Goal: Information Seeking & Learning: Check status

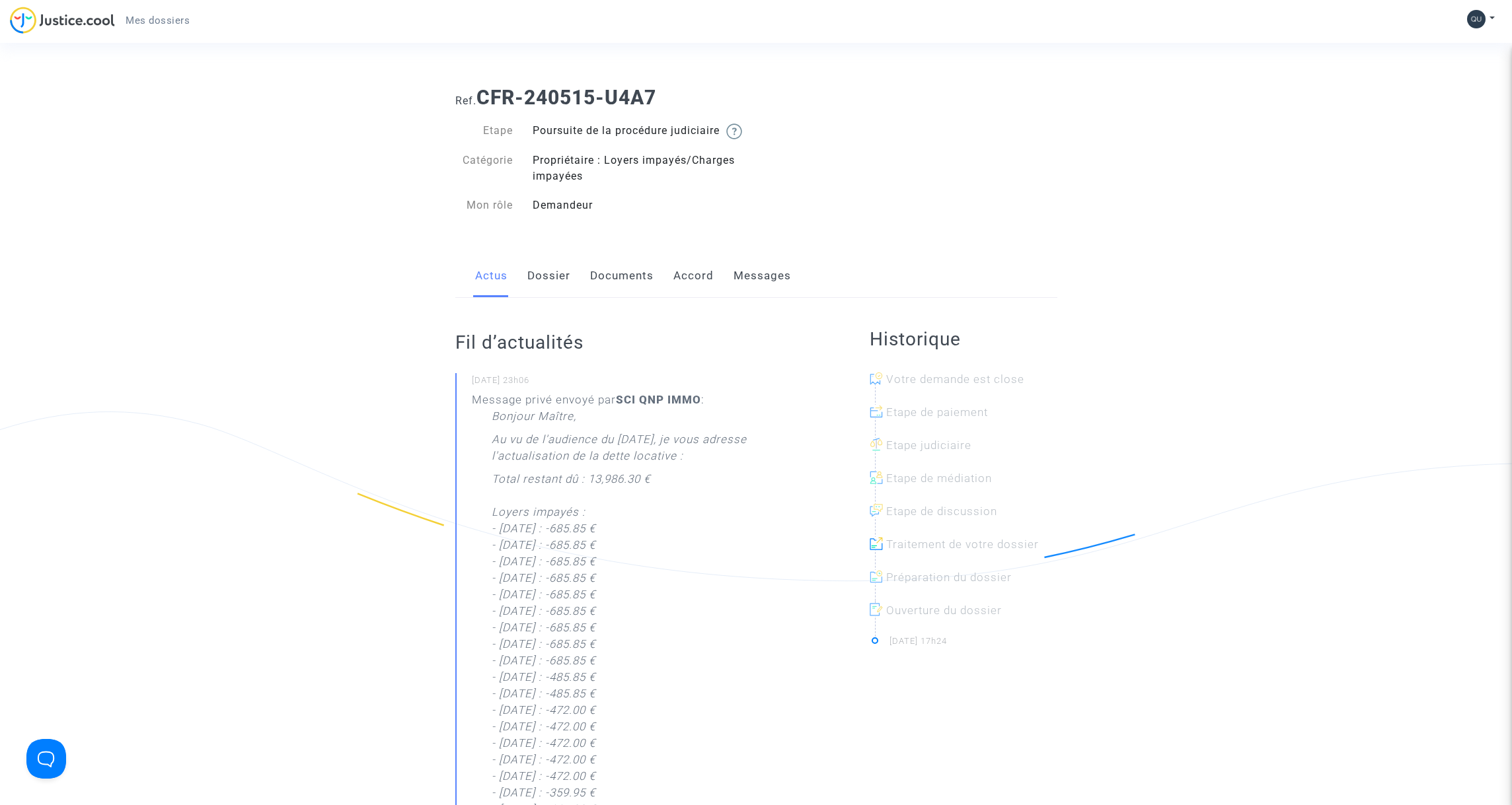
click at [750, 293] on link "Messages" at bounding box center [762, 276] width 57 height 44
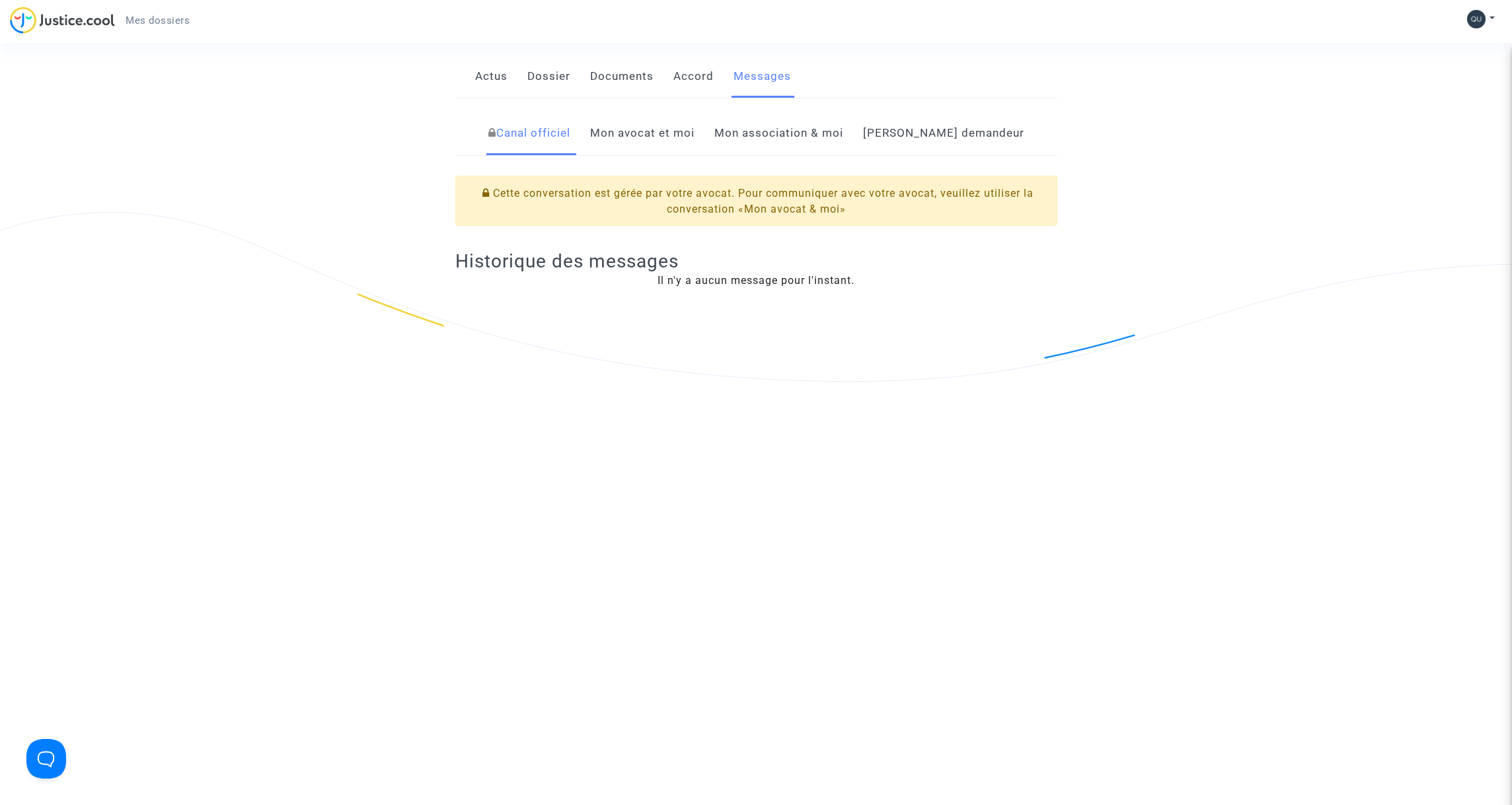
scroll to position [202, 0]
click at [694, 148] on link "Mon avocat et moi" at bounding box center [642, 130] width 104 height 44
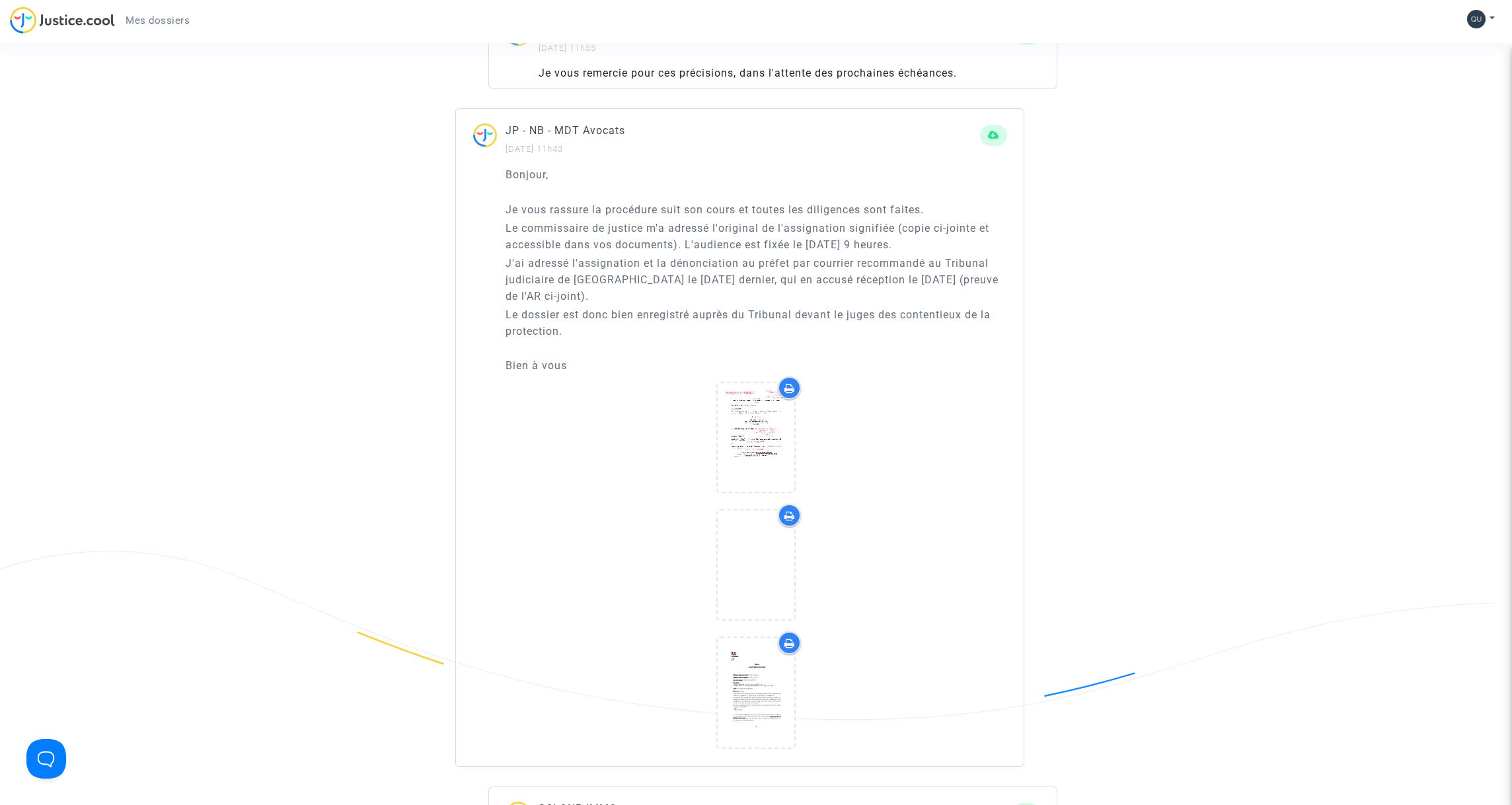
scroll to position [1550, 0]
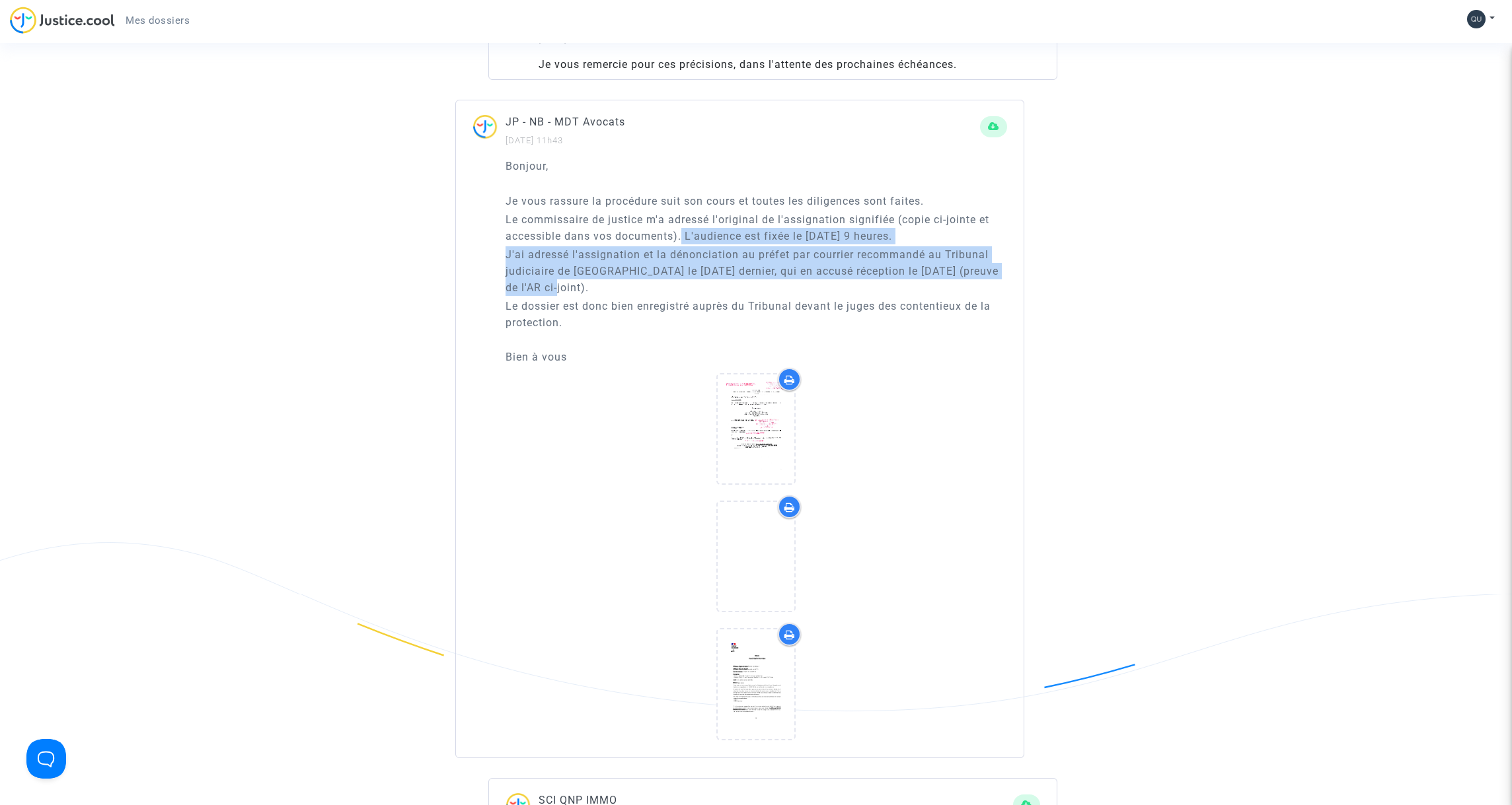
drag, startPoint x: 684, startPoint y: 252, endPoint x: 900, endPoint y: 304, distance: 222.2
click at [900, 304] on div "Bonjour, Je vous rassure la procédure suit son cours et toutes les diligences s…" at bounding box center [756, 261] width 502 height 208
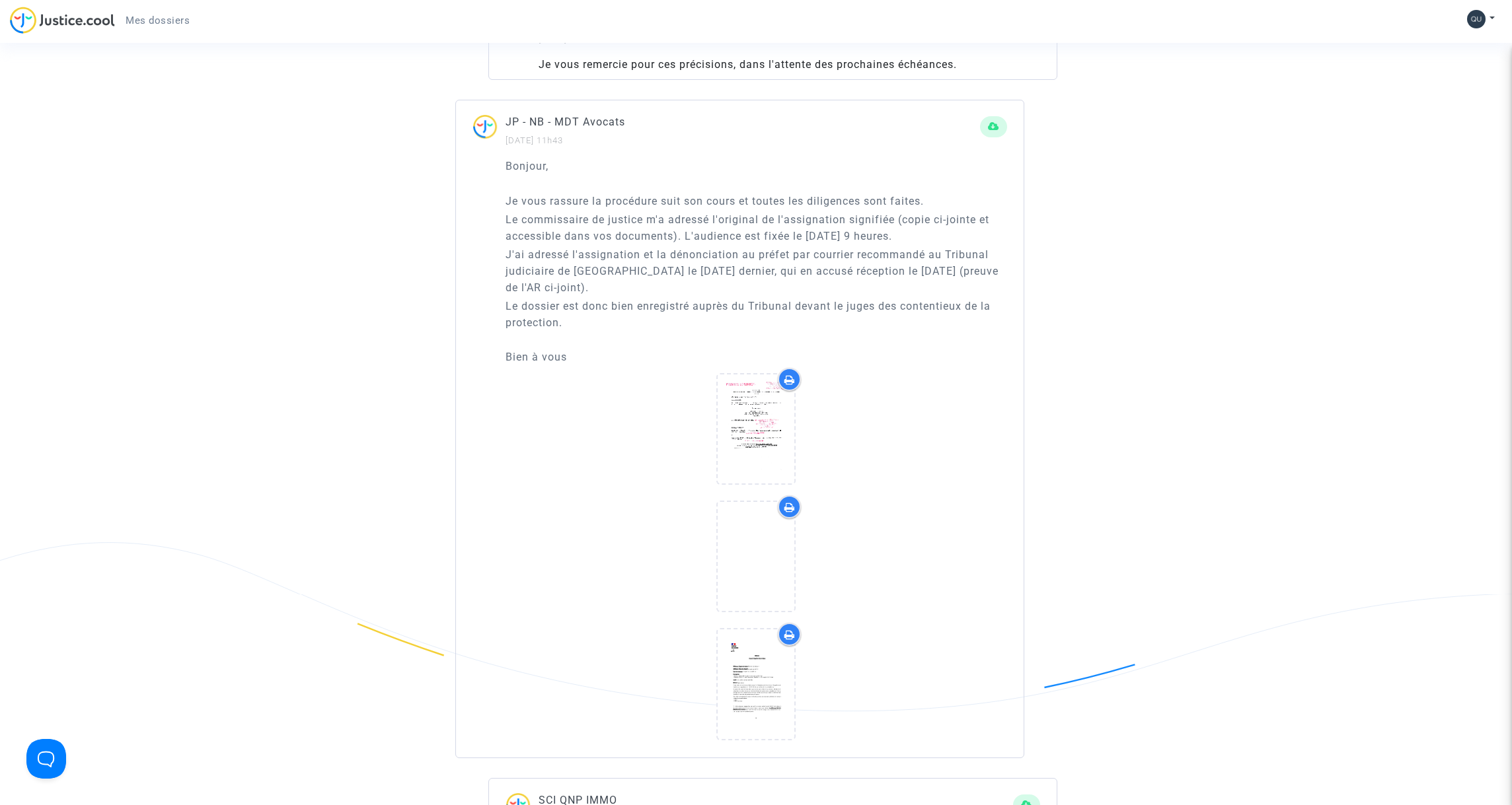
click at [515, 230] on p "Le commissaire de justice m'a adressé l'original de l'assignation signifiée (co…" at bounding box center [756, 228] width 502 height 33
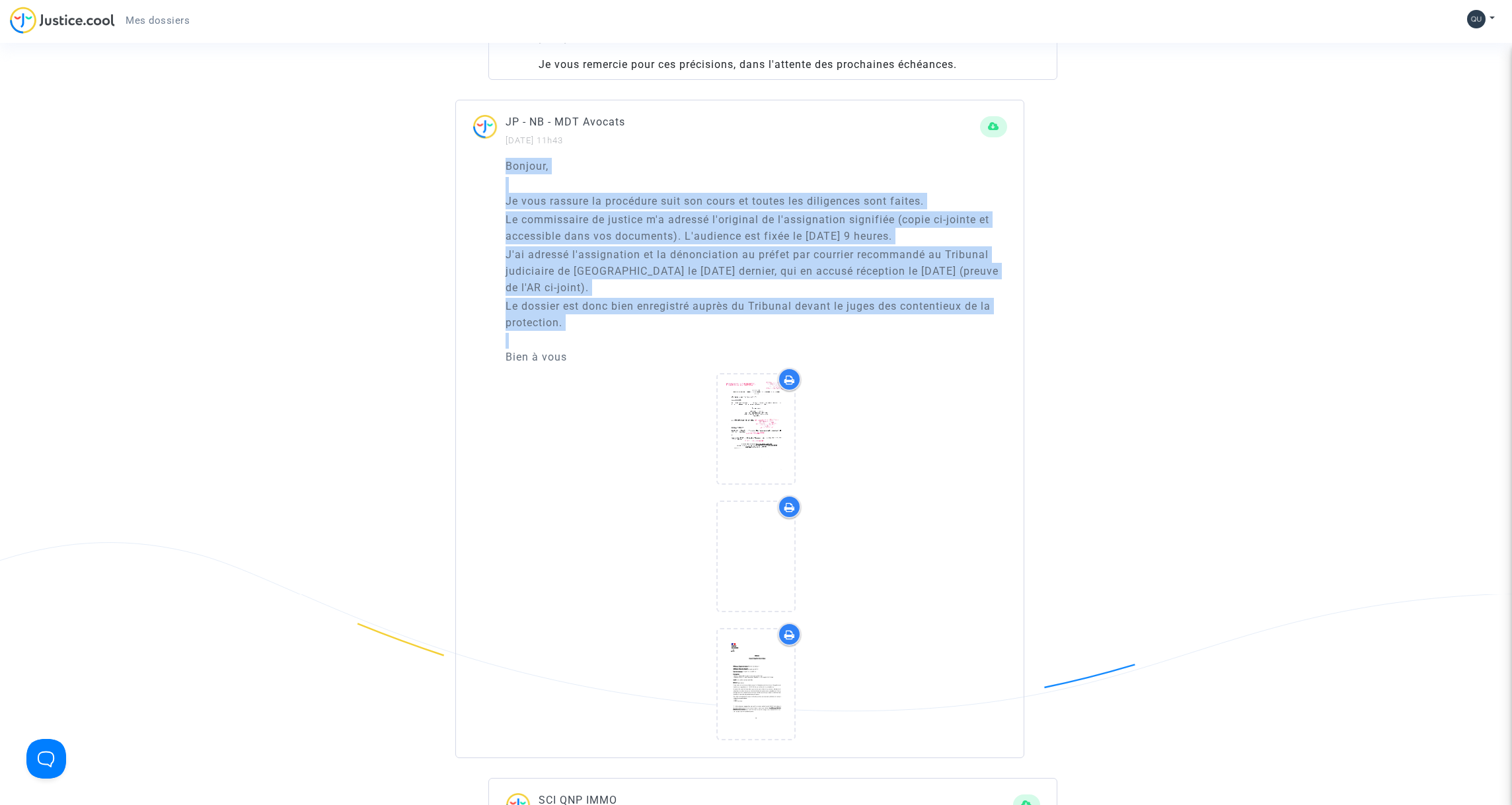
drag, startPoint x: 506, startPoint y: 182, endPoint x: 637, endPoint y: 363, distance: 223.4
click at [637, 363] on div "Bonjour, Je vous rassure la procédure suit son cours et toutes les diligences s…" at bounding box center [756, 261] width 502 height 208
drag, startPoint x: 621, startPoint y: 336, endPoint x: 580, endPoint y: 291, distance: 60.9
click at [621, 331] on p "Le dossier est donc bien enregistré auprès du Tribunal devant le juges des cont…" at bounding box center [756, 314] width 502 height 33
drag, startPoint x: 506, startPoint y: 180, endPoint x: 603, endPoint y: 376, distance: 218.7
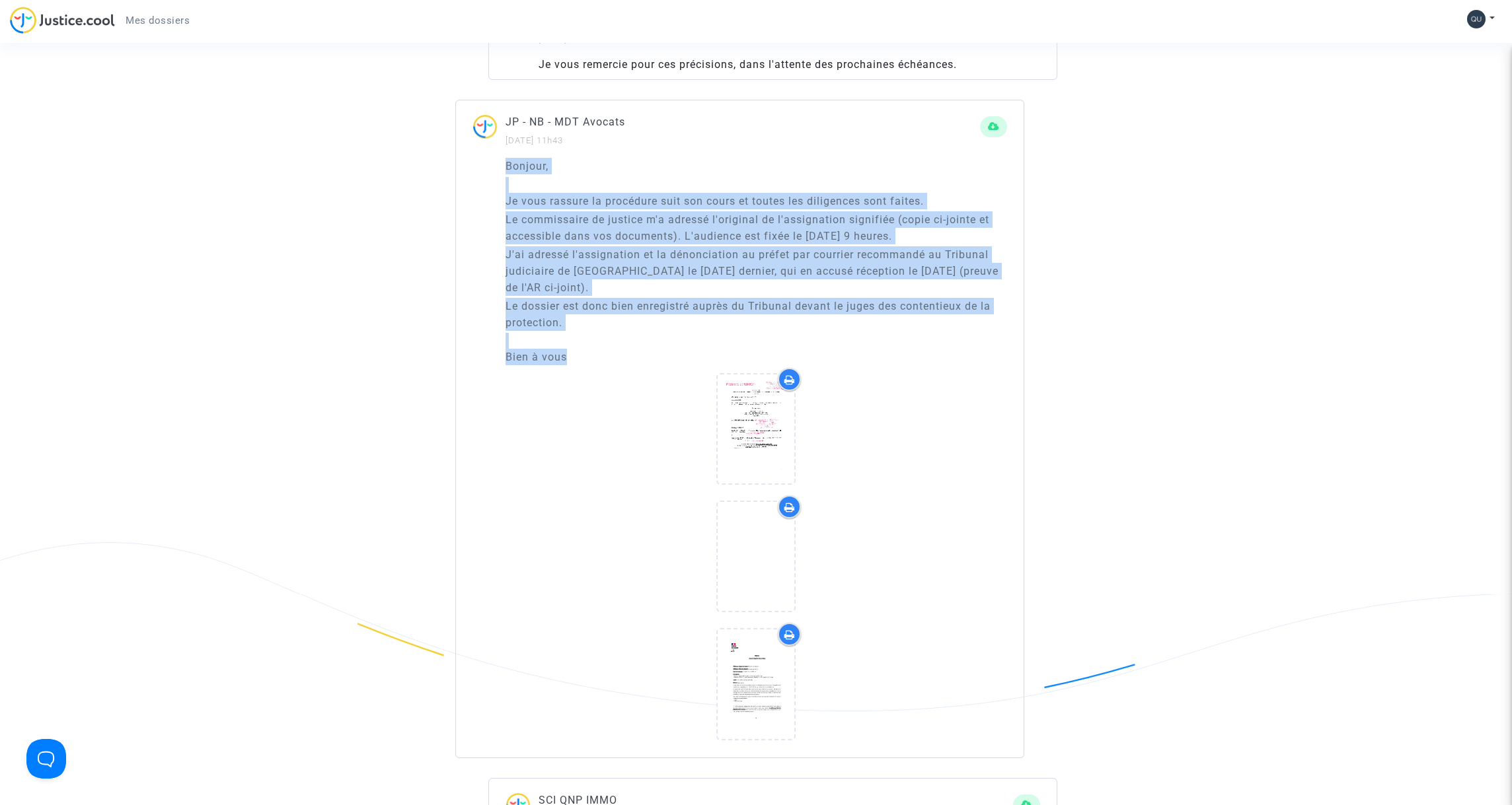
click at [600, 365] on div "Bonjour, Je vous rassure la procédure suit son cours et toutes les diligences s…" at bounding box center [756, 261] width 502 height 208
copy div "Bonjour, Je vous rassure la procédure suit son cours et toutes les diligences s…"
